Goal: Task Accomplishment & Management: Use online tool/utility

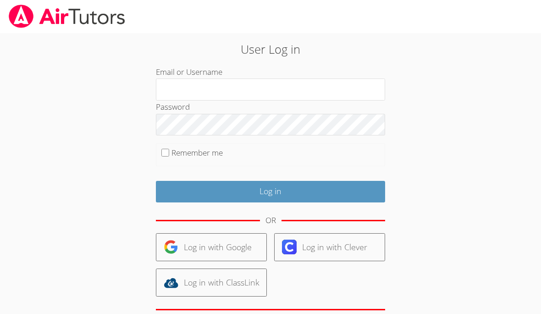
scroll to position [43, 0]
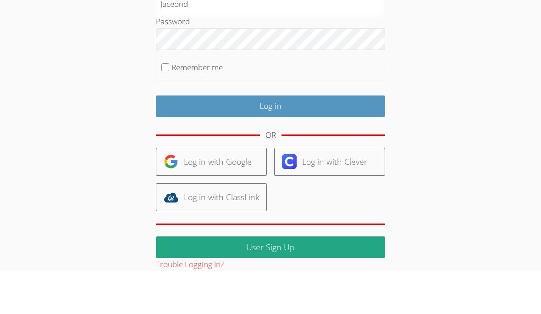
type input "Jaceond"
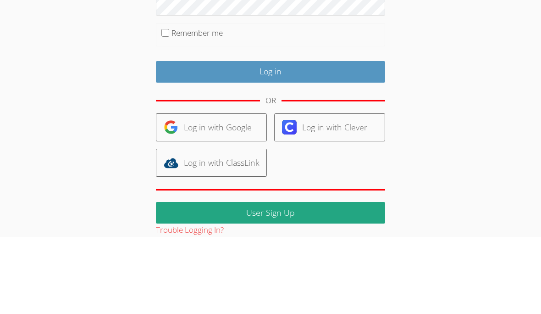
click at [164, 100] on fieldset "Remember me" at bounding box center [270, 111] width 229 height 23
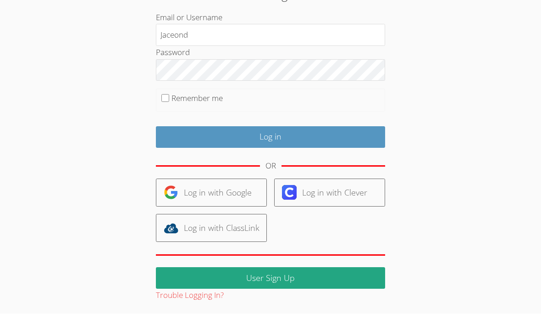
click at [302, 136] on input "Log in" at bounding box center [270, 138] width 229 height 22
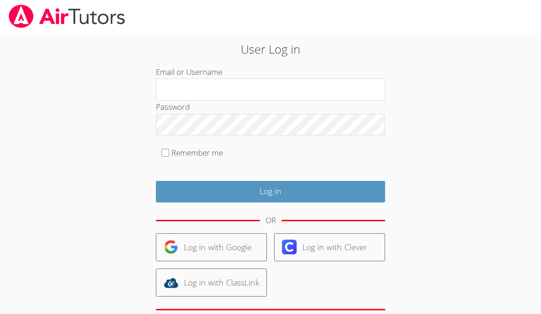
scroll to position [55, 0]
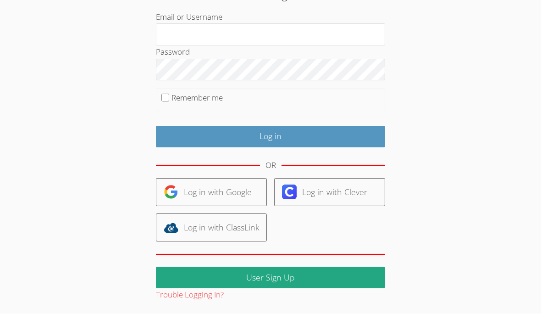
click at [344, 145] on input "Log in" at bounding box center [270, 137] width 229 height 22
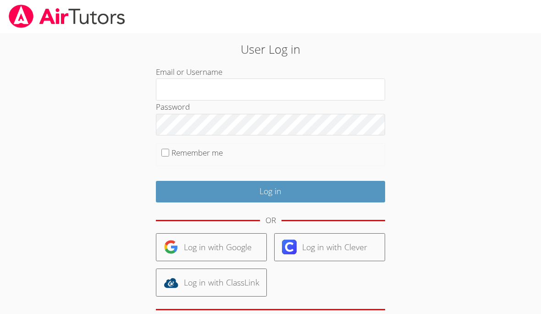
scroll to position [54, 0]
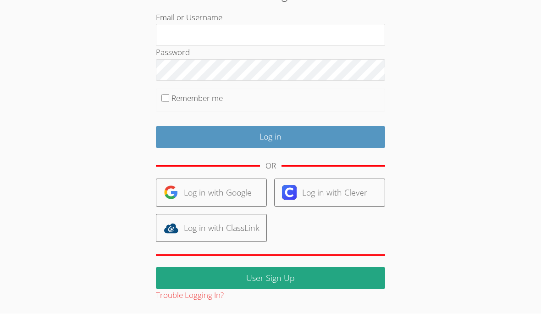
click at [347, 44] on input "Email or Username" at bounding box center [270, 35] width 229 height 22
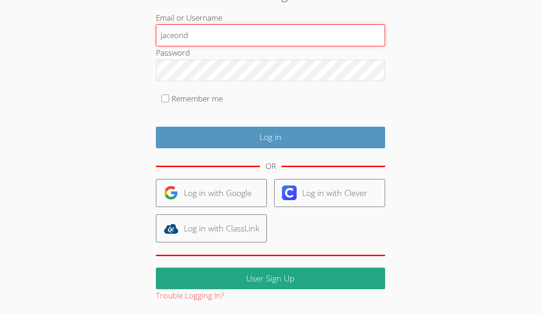
type input "Jaceond"
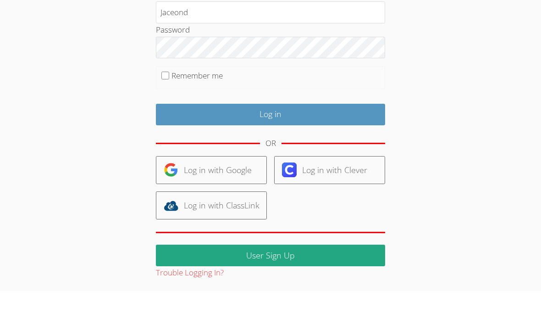
click at [433, 56] on div "User Log in Email or Username Jaceond Password Remember me Log in OR Log in wit…" at bounding box center [271, 140] width 406 height 323
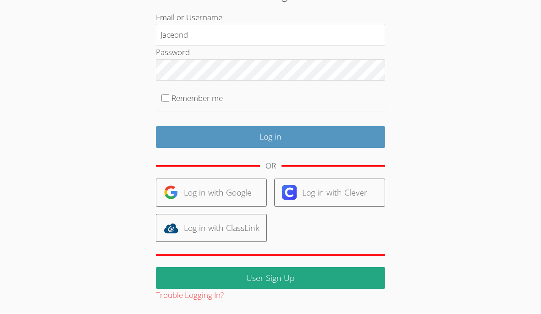
click at [326, 140] on input "Log in" at bounding box center [270, 138] width 229 height 22
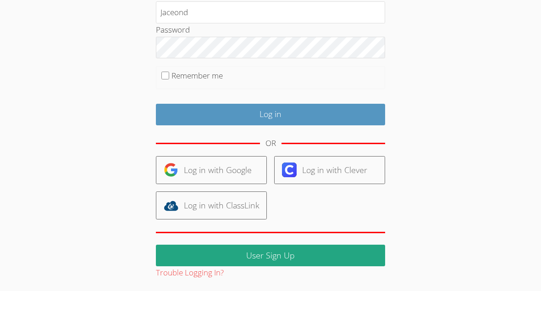
click at [432, 55] on div "User Log in Email or Username Jaceond Password Remember me Log in OR Log in wit…" at bounding box center [271, 140] width 406 height 323
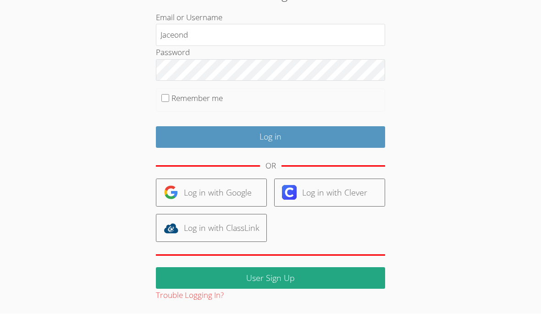
click at [361, 140] on input "Log in" at bounding box center [270, 138] width 229 height 22
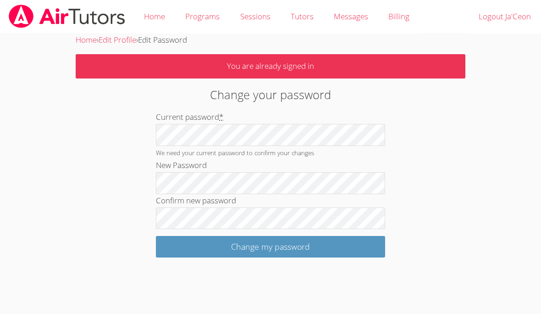
click at [324, 238] on input "Change my password" at bounding box center [270, 247] width 229 height 22
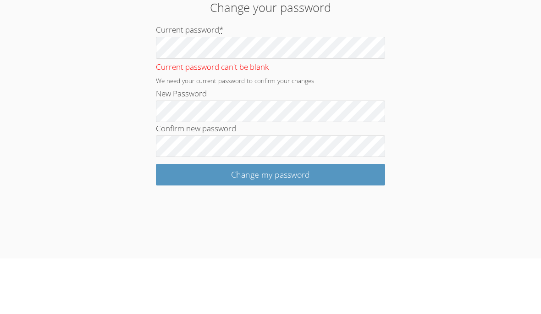
click at [436, 57] on div "Home › Edit Profile › Edit Password Change your password Current password * Cur…" at bounding box center [271, 136] width 406 height 207
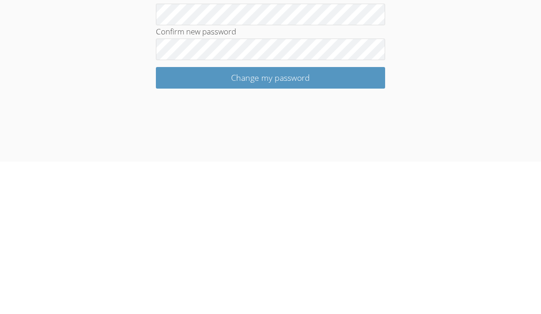
click at [323, 219] on input "Change my password" at bounding box center [270, 230] width 229 height 22
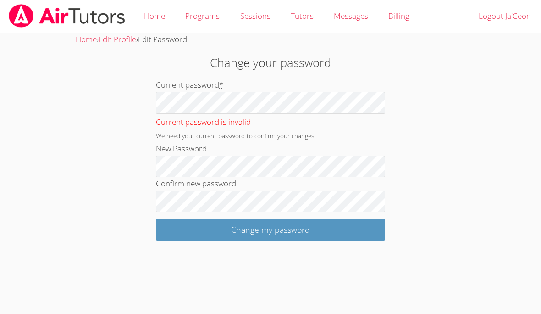
click at [113, 169] on div "Home › Edit Profile › Edit Password Change your password Current password * Cur…" at bounding box center [271, 136] width 406 height 207
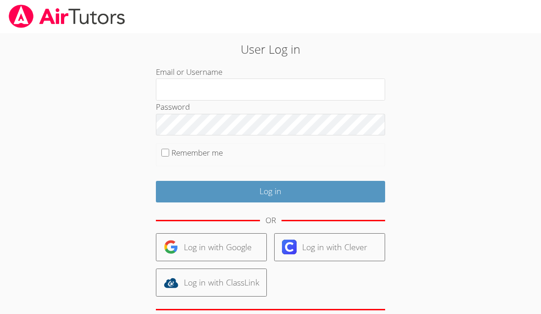
scroll to position [55, 0]
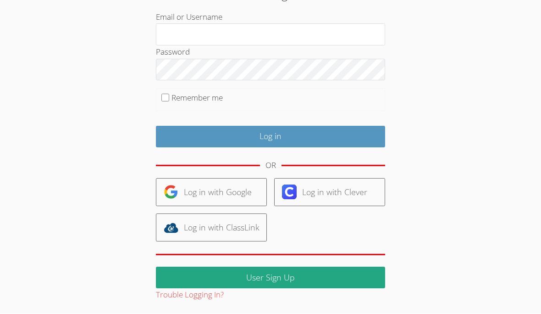
click at [274, 35] on input "Email or Username" at bounding box center [270, 35] width 229 height 22
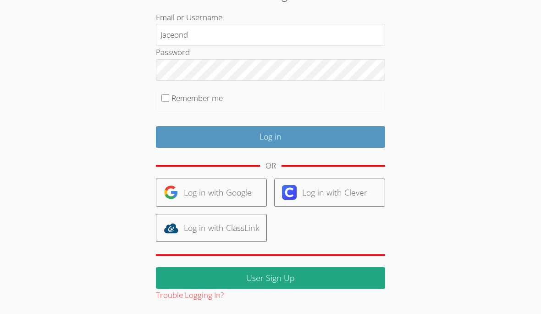
type input "Jaceond"
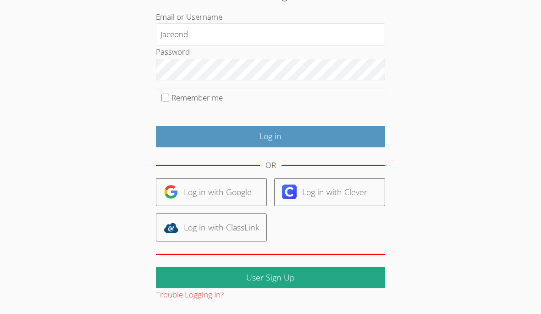
click at [272, 110] on fieldset "Remember me" at bounding box center [270, 100] width 229 height 23
click at [339, 137] on input "Log in" at bounding box center [270, 137] width 229 height 22
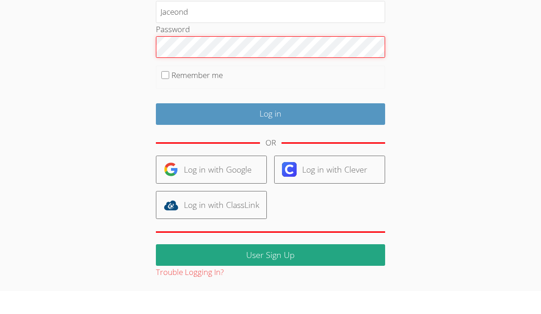
click at [271, 126] on input "Log in" at bounding box center [270, 137] width 229 height 22
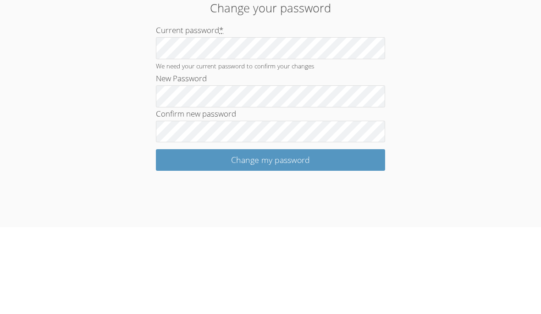
click at [465, 37] on div "Home › Edit Profile › Edit Password You are already signed in Change your passw…" at bounding box center [271, 145] width 406 height 224
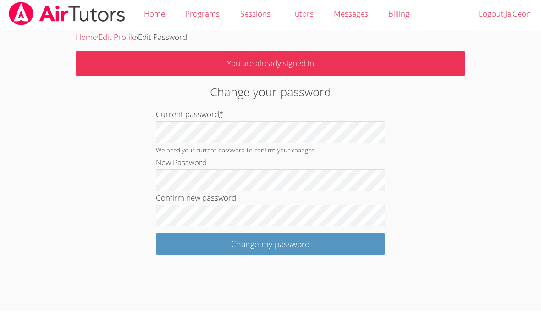
click at [3, 29] on link at bounding box center [67, 16] width 134 height 33
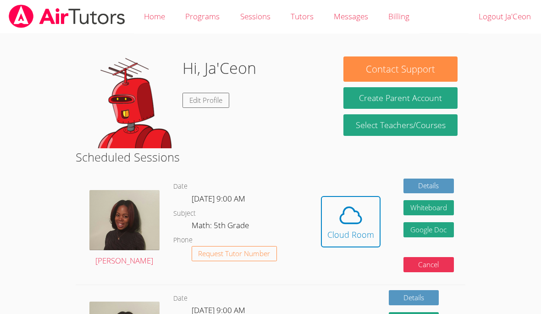
click at [355, 221] on icon at bounding box center [350, 215] width 21 height 16
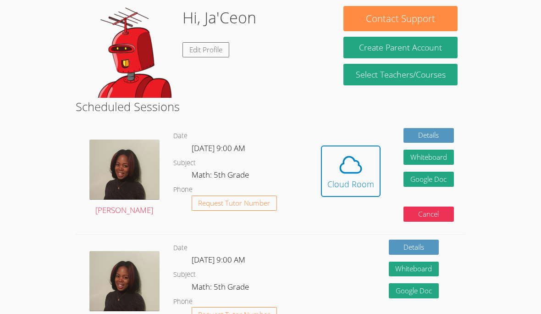
scroll to position [42, 0]
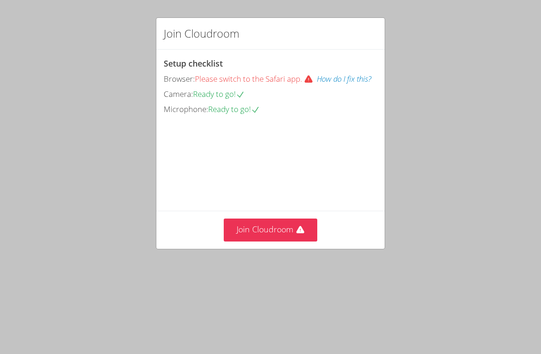
click at [301, 192] on video at bounding box center [233, 157] width 138 height 69
click at [285, 241] on button "Join Cloudroom" at bounding box center [271, 229] width 94 height 22
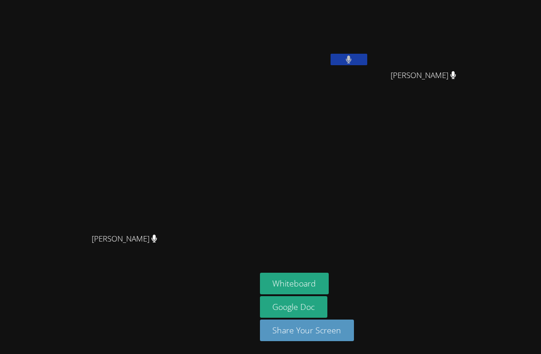
click at [293, 294] on button "Whiteboard" at bounding box center [294, 283] width 69 height 22
